Goal: Task Accomplishment & Management: Use online tool/utility

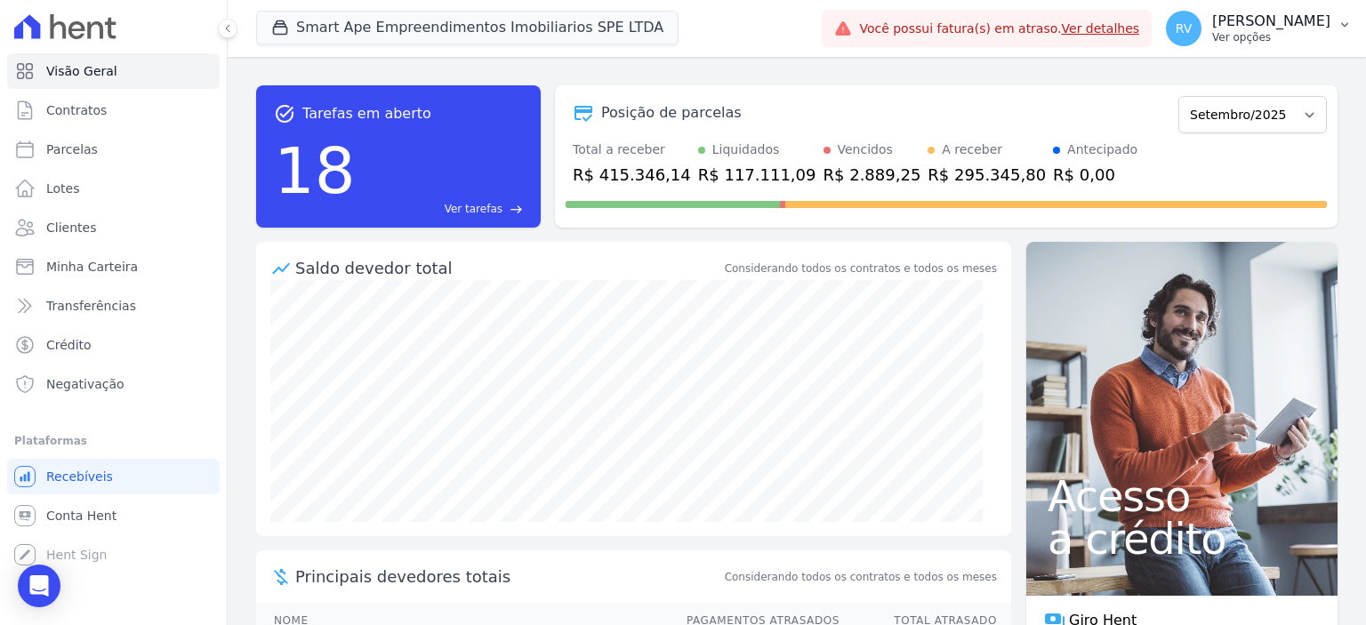
click at [1274, 32] on p "Ver opções" at bounding box center [1271, 37] width 118 height 14
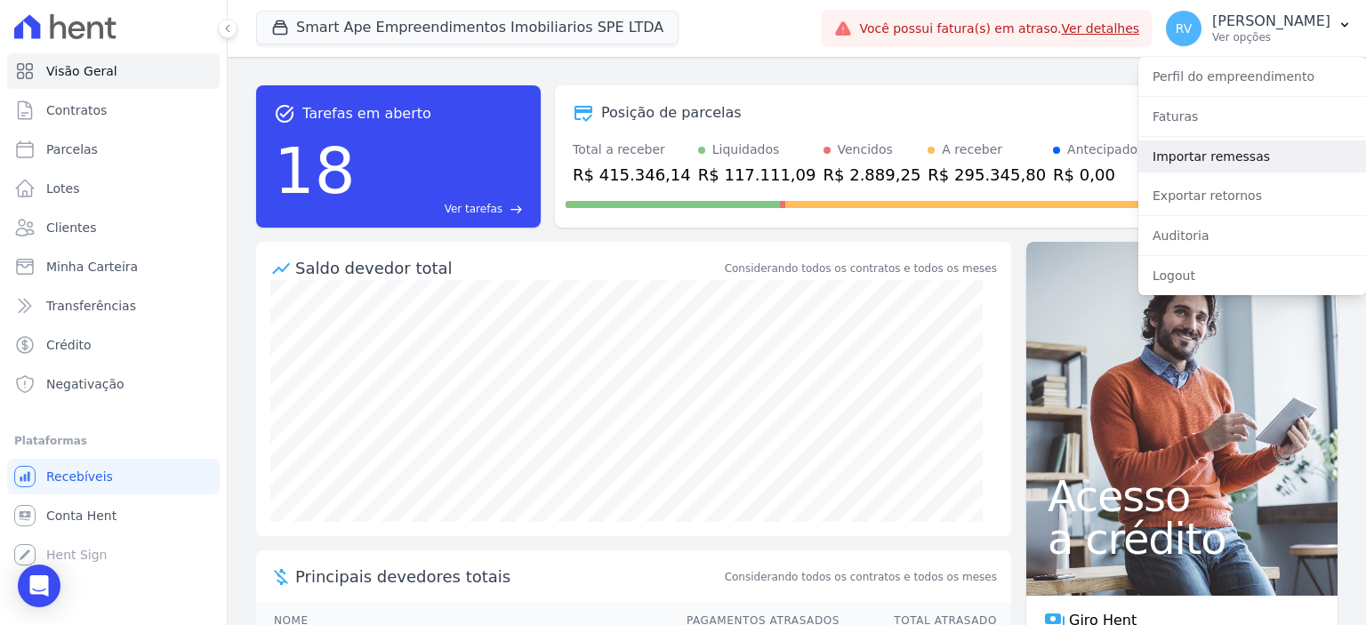
click at [1245, 153] on link "Importar remessas" at bounding box center [1253, 157] width 228 height 32
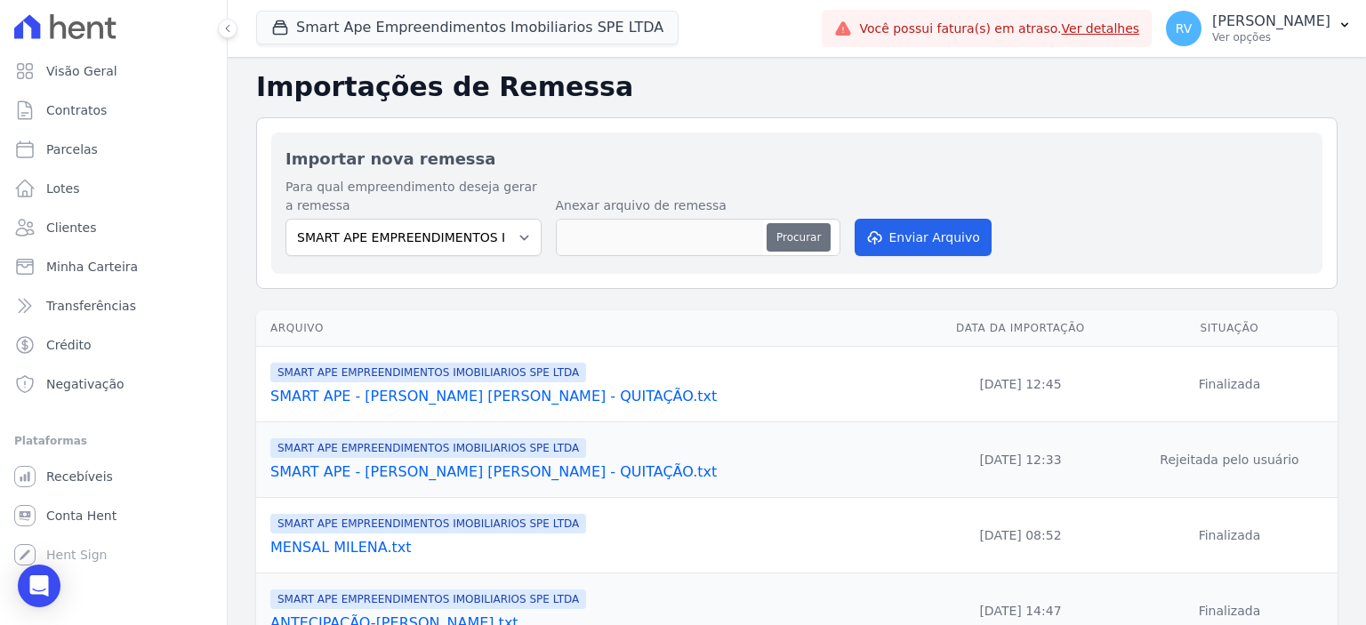
click at [768, 241] on button "Procurar" at bounding box center [799, 237] width 64 height 28
type input "REMESSA SIDNEI.txt"
click at [929, 240] on button "Enviar Arquivo" at bounding box center [923, 237] width 137 height 37
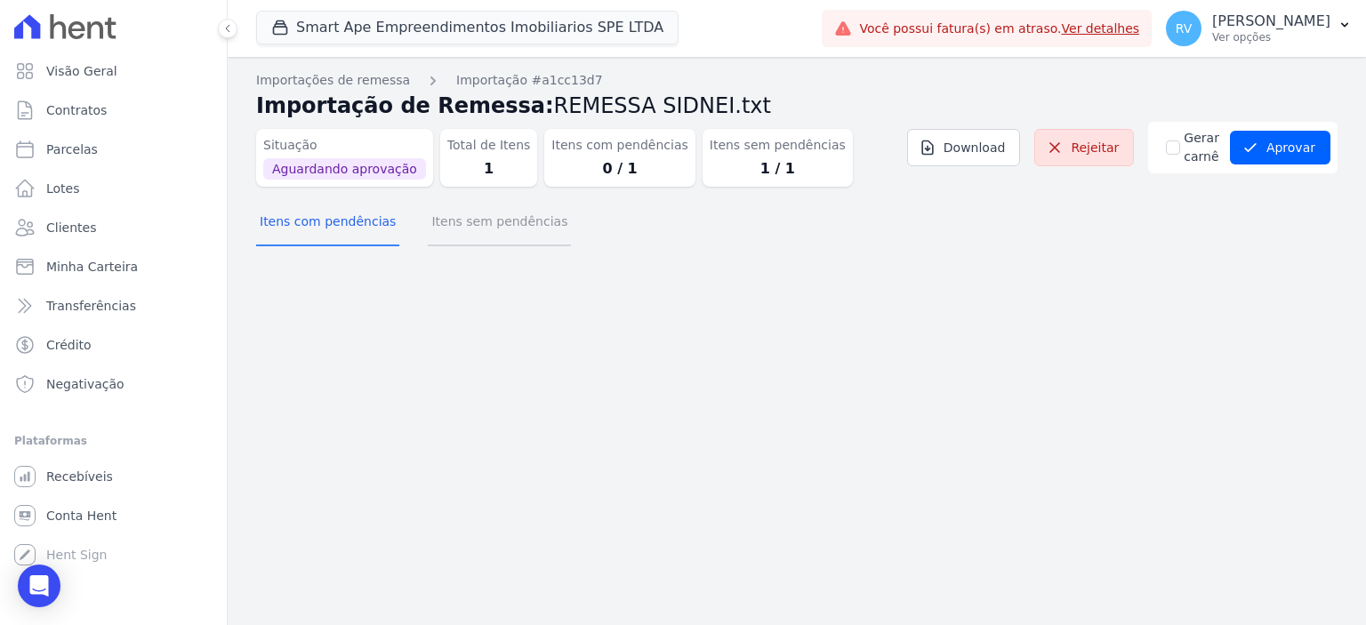
click at [512, 221] on button "Itens sem pendências" at bounding box center [499, 223] width 143 height 46
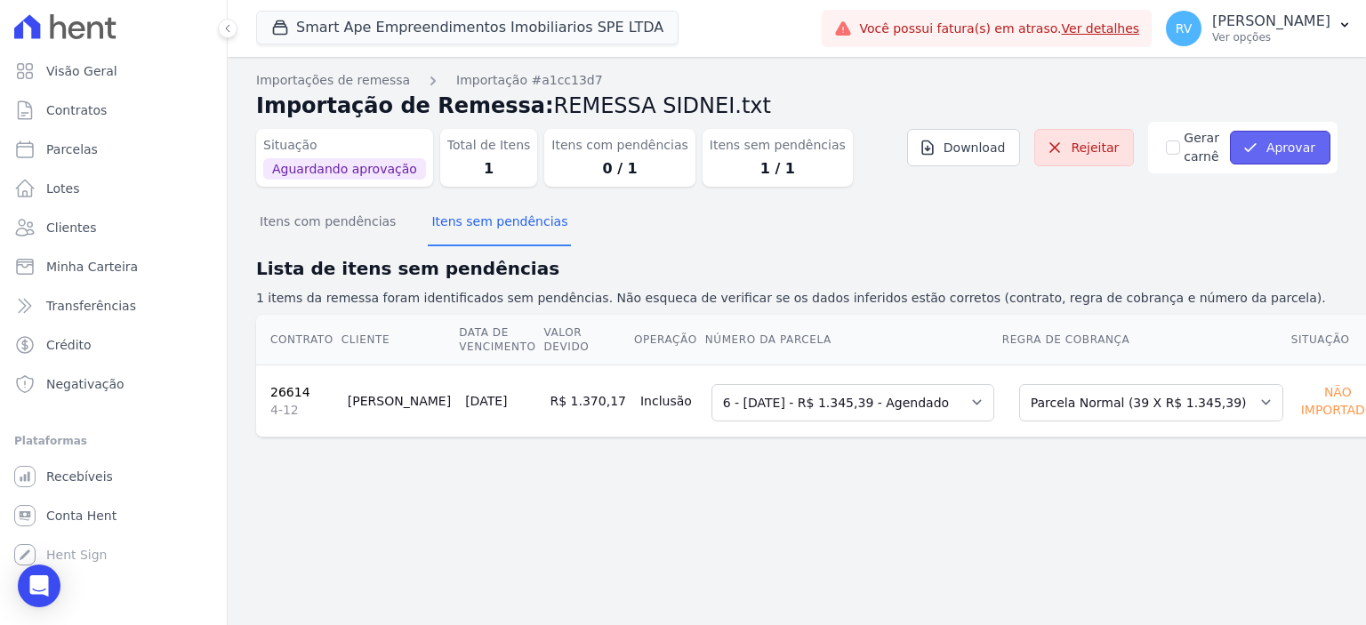
click at [1280, 156] on button "Aprovar" at bounding box center [1280, 148] width 101 height 34
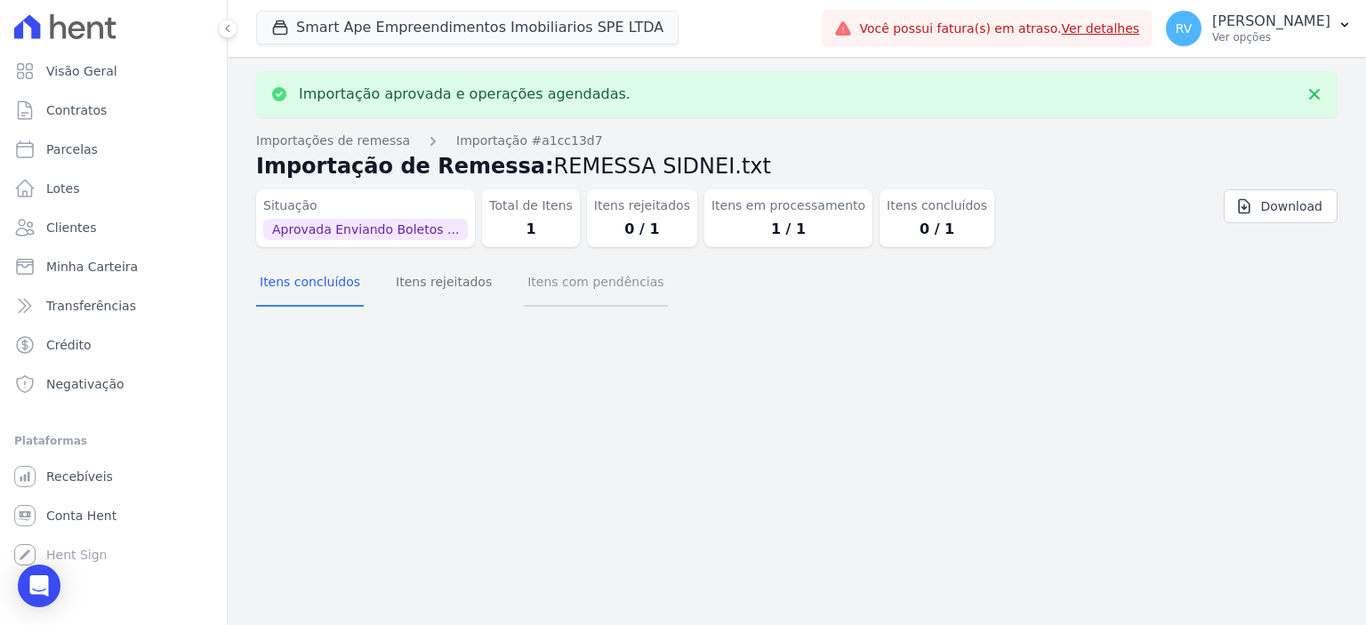
click at [584, 287] on button "Itens com pendências" at bounding box center [595, 284] width 143 height 46
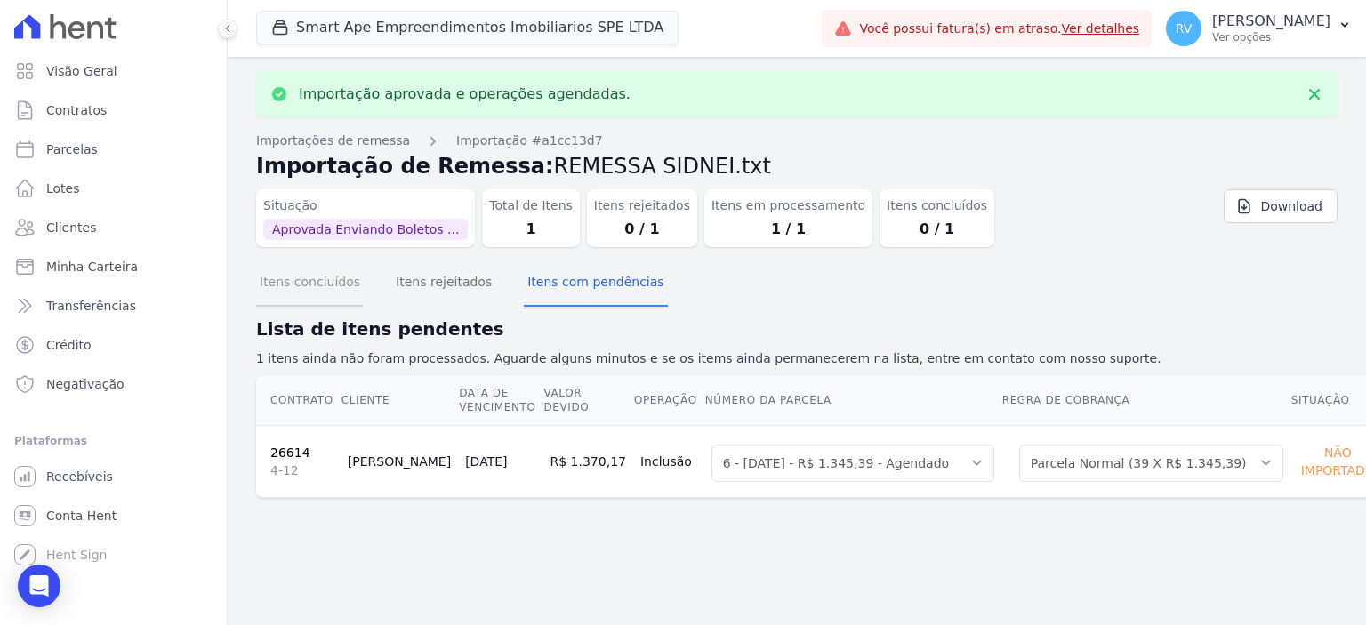
click at [324, 290] on button "Itens concluídos" at bounding box center [310, 284] width 108 height 46
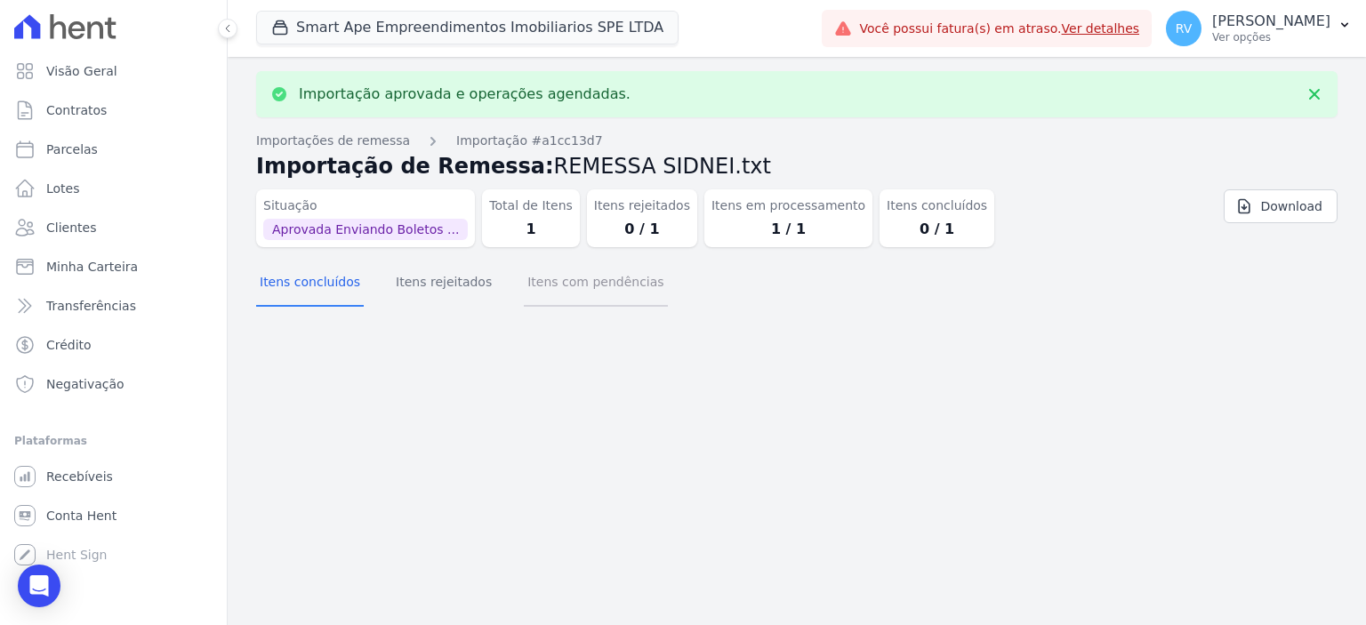
click at [561, 278] on button "Itens com pendências" at bounding box center [595, 284] width 143 height 46
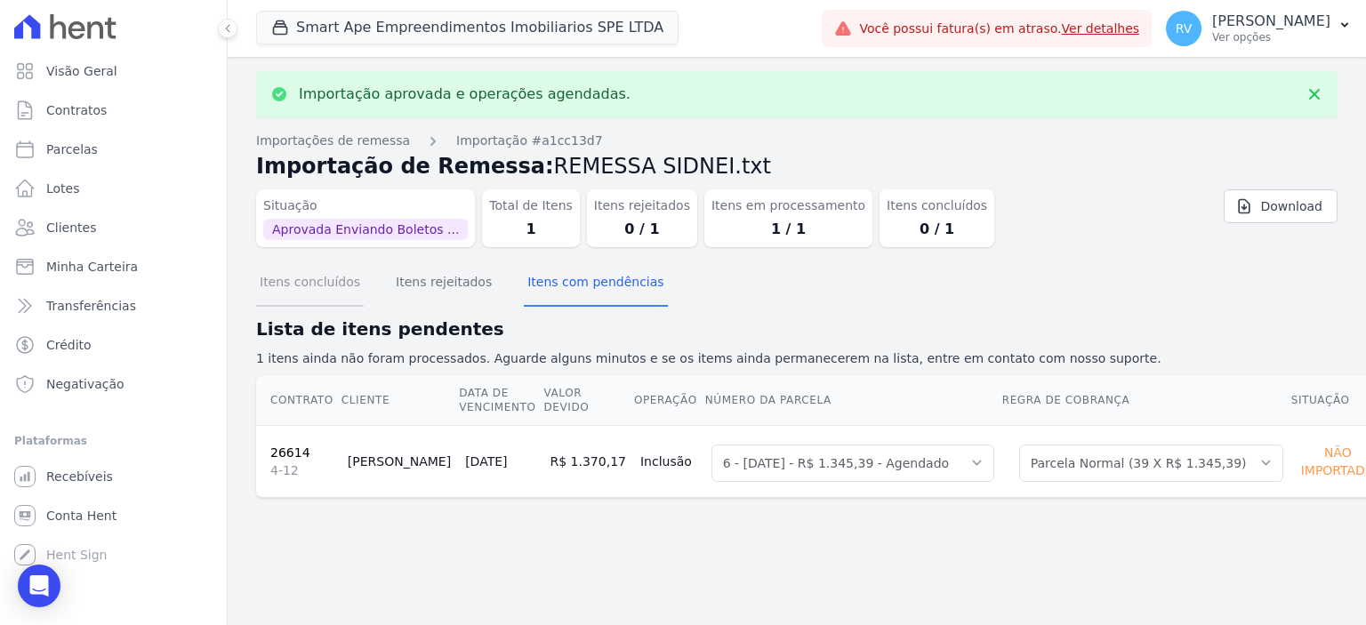
click at [298, 281] on button "Itens concluídos" at bounding box center [310, 284] width 108 height 46
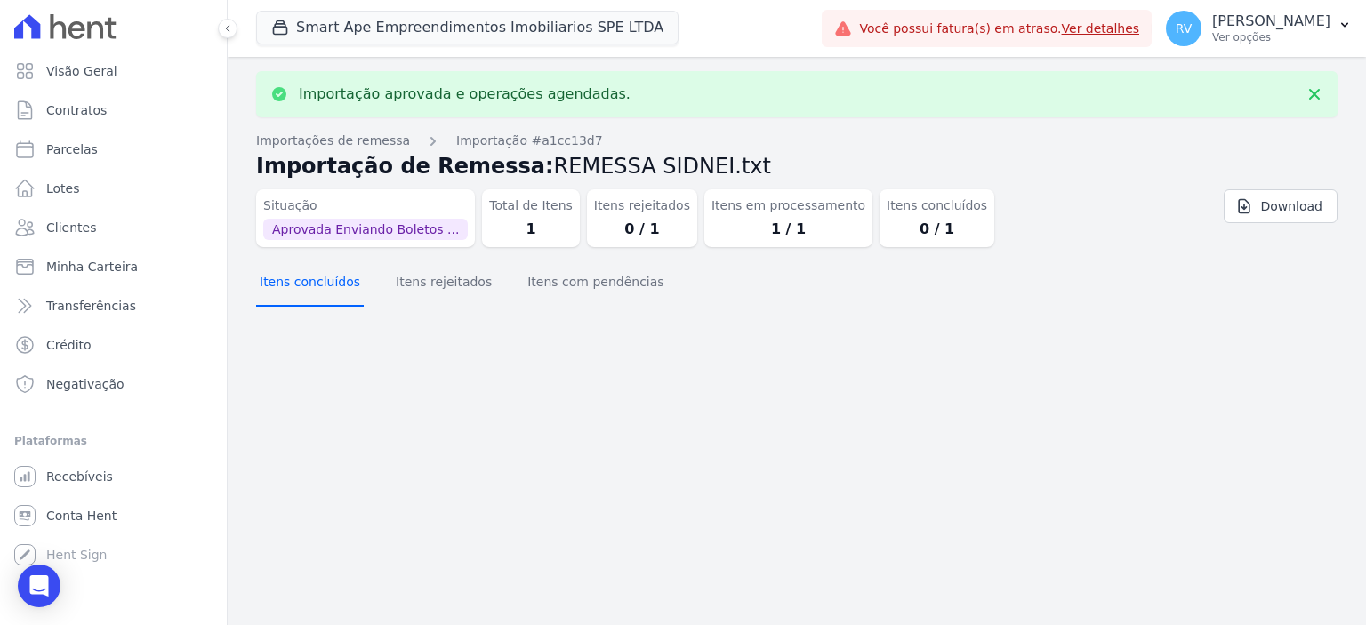
click at [293, 281] on button "Itens concluídos" at bounding box center [310, 284] width 108 height 46
click at [555, 285] on button "Itens com pendências" at bounding box center [595, 284] width 143 height 46
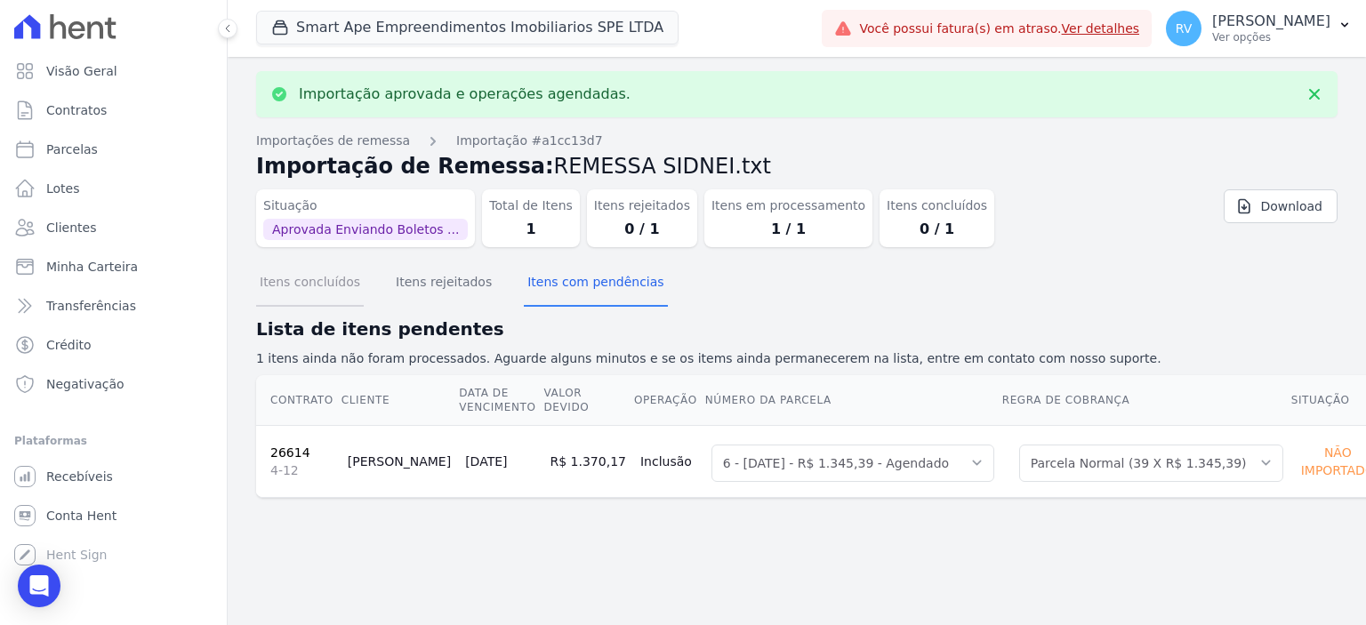
click at [340, 285] on button "Itens concluídos" at bounding box center [310, 284] width 108 height 46
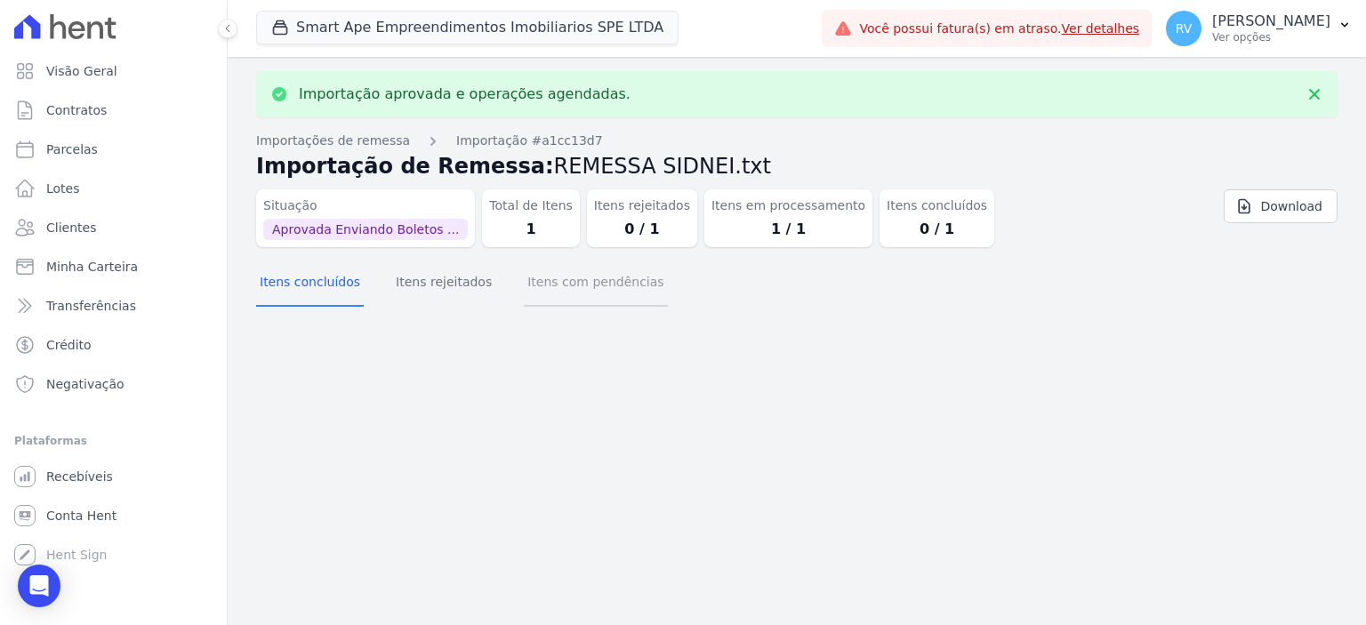
click at [585, 300] on button "Itens com pendências" at bounding box center [595, 284] width 143 height 46
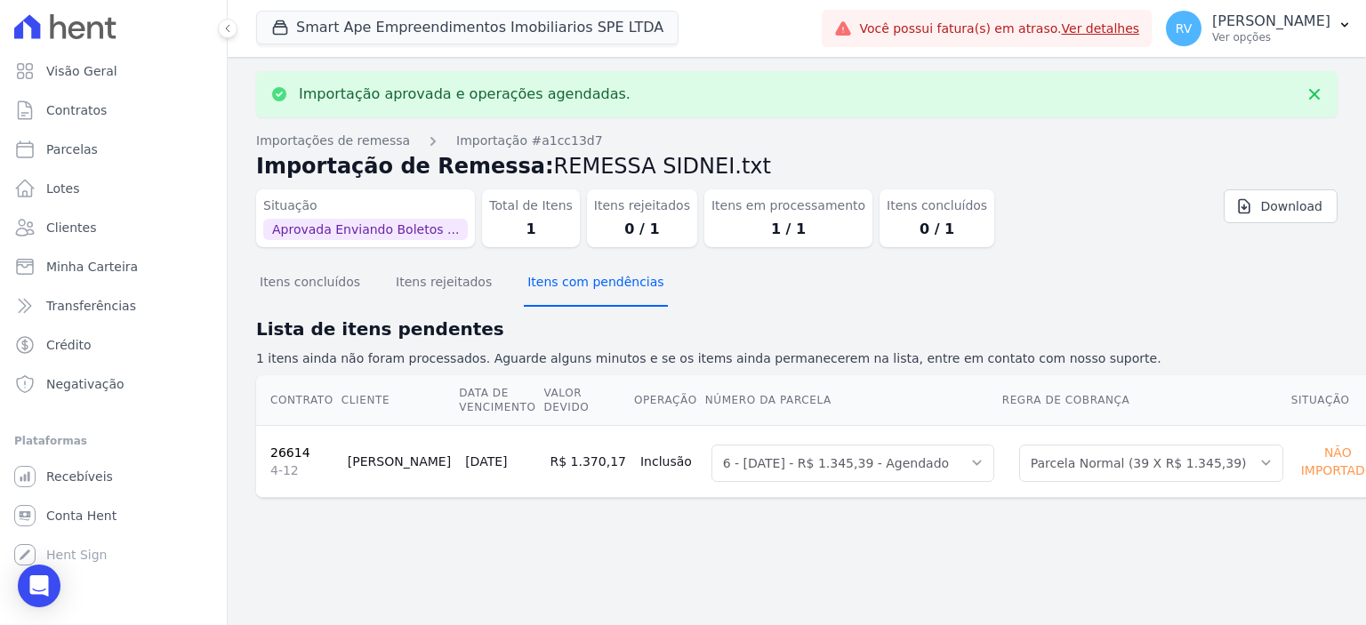
click at [584, 296] on button "Itens com pendências" at bounding box center [595, 284] width 143 height 46
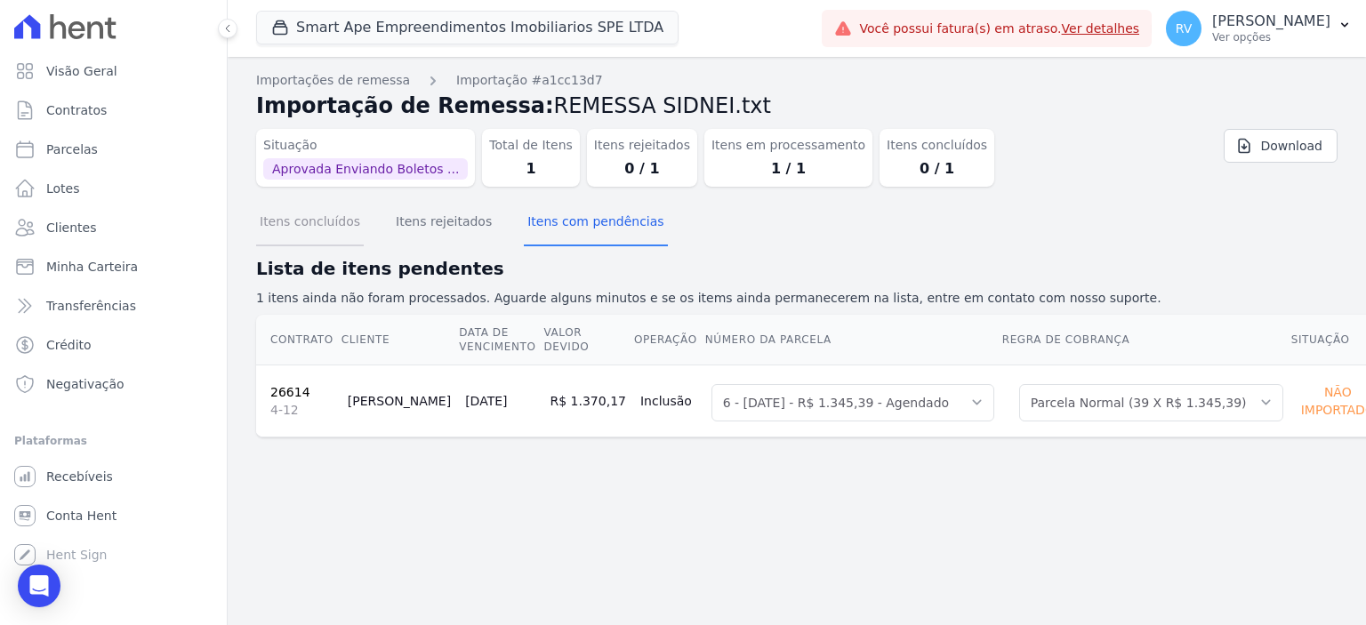
click at [306, 229] on button "Itens concluídos" at bounding box center [310, 223] width 108 height 46
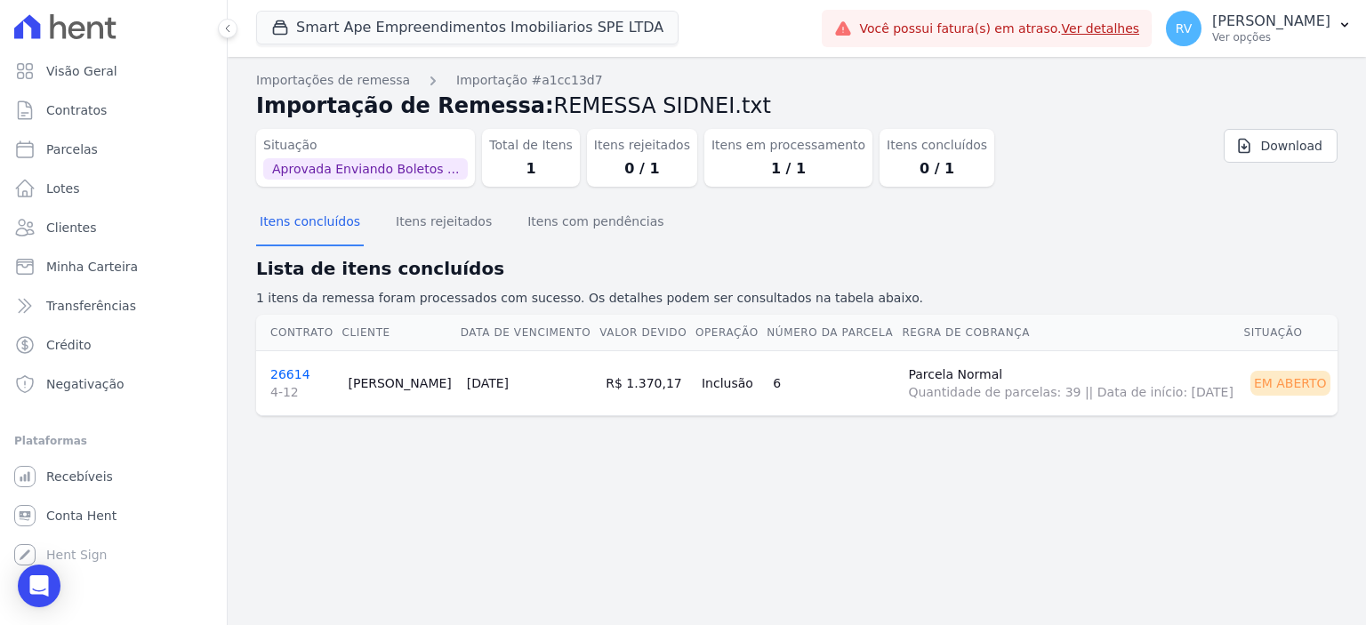
click at [282, 374] on link "26614 4-12" at bounding box center [301, 384] width 63 height 34
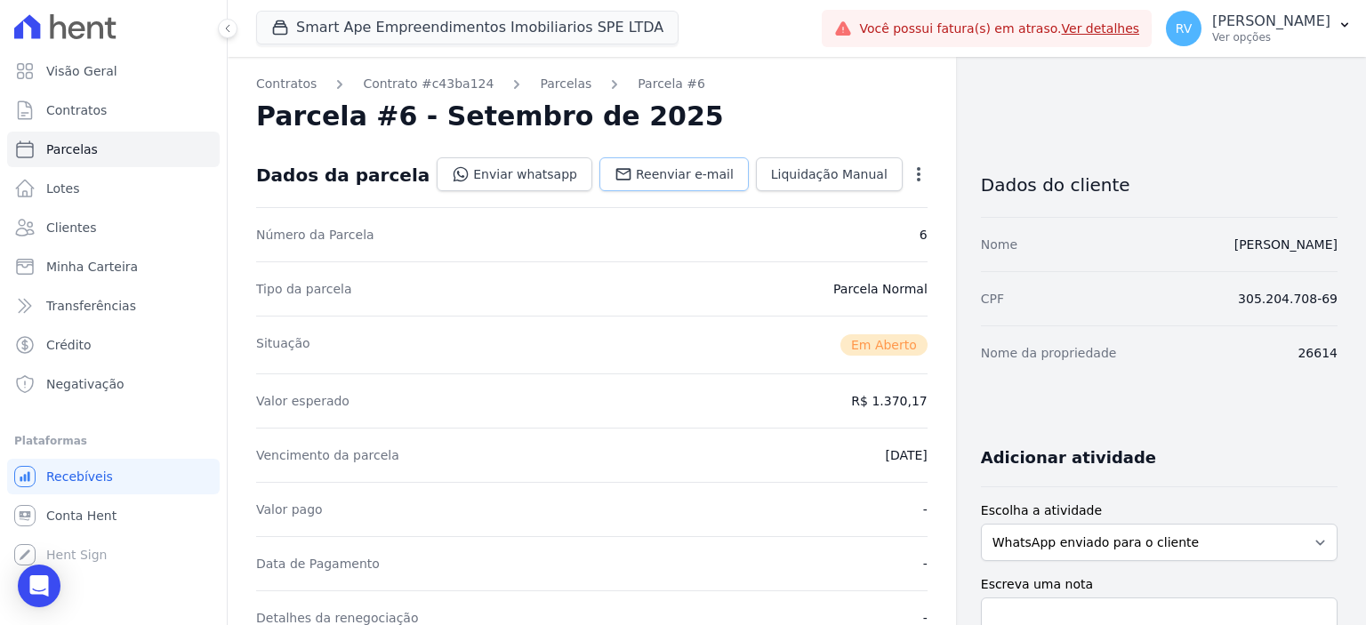
click at [674, 174] on span "Reenviar e-mail" at bounding box center [685, 174] width 98 height 18
